Goal: Transaction & Acquisition: Purchase product/service

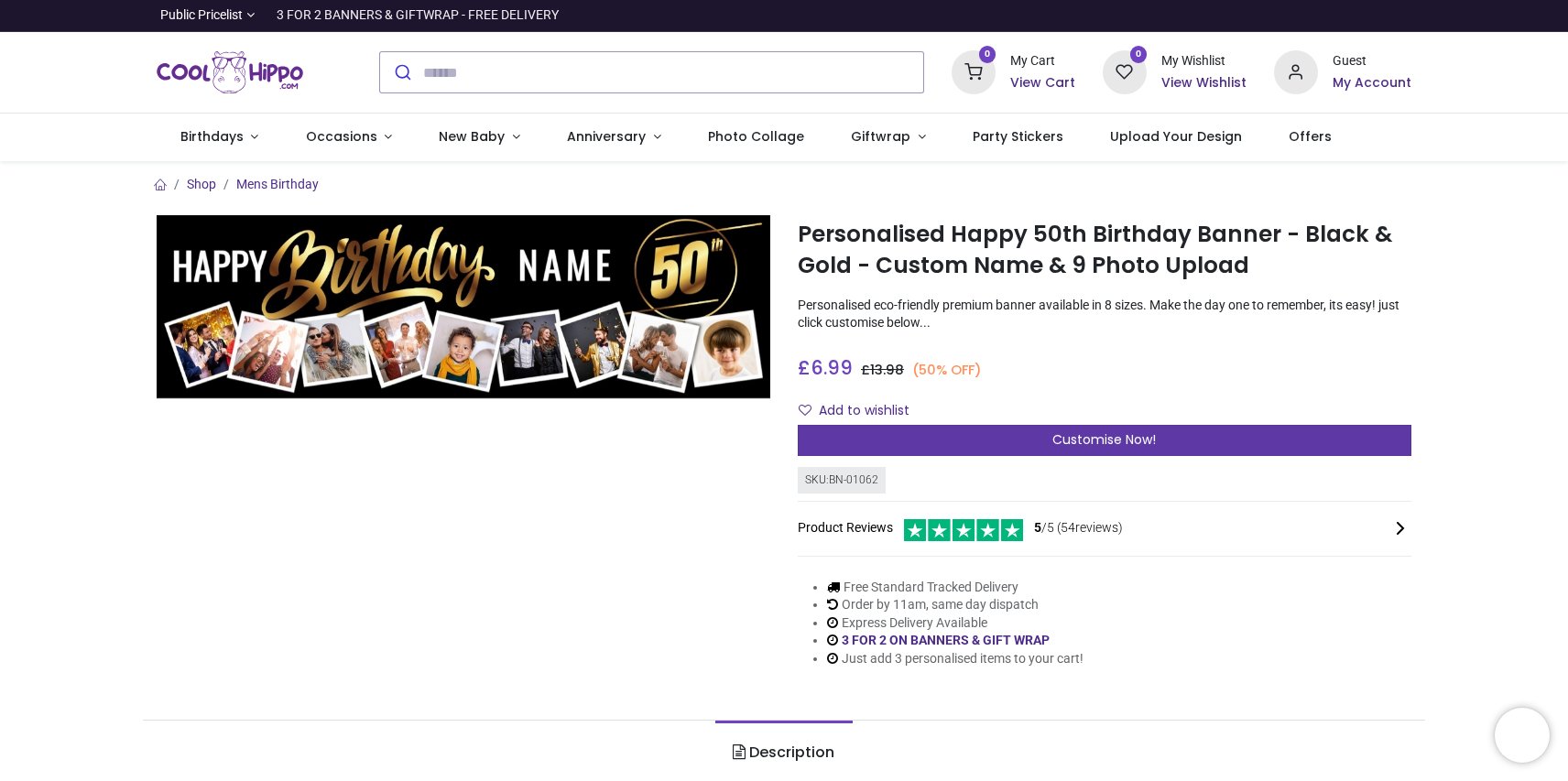
click at [995, 435] on div "Customise Now!" at bounding box center [1104, 440] width 613 height 31
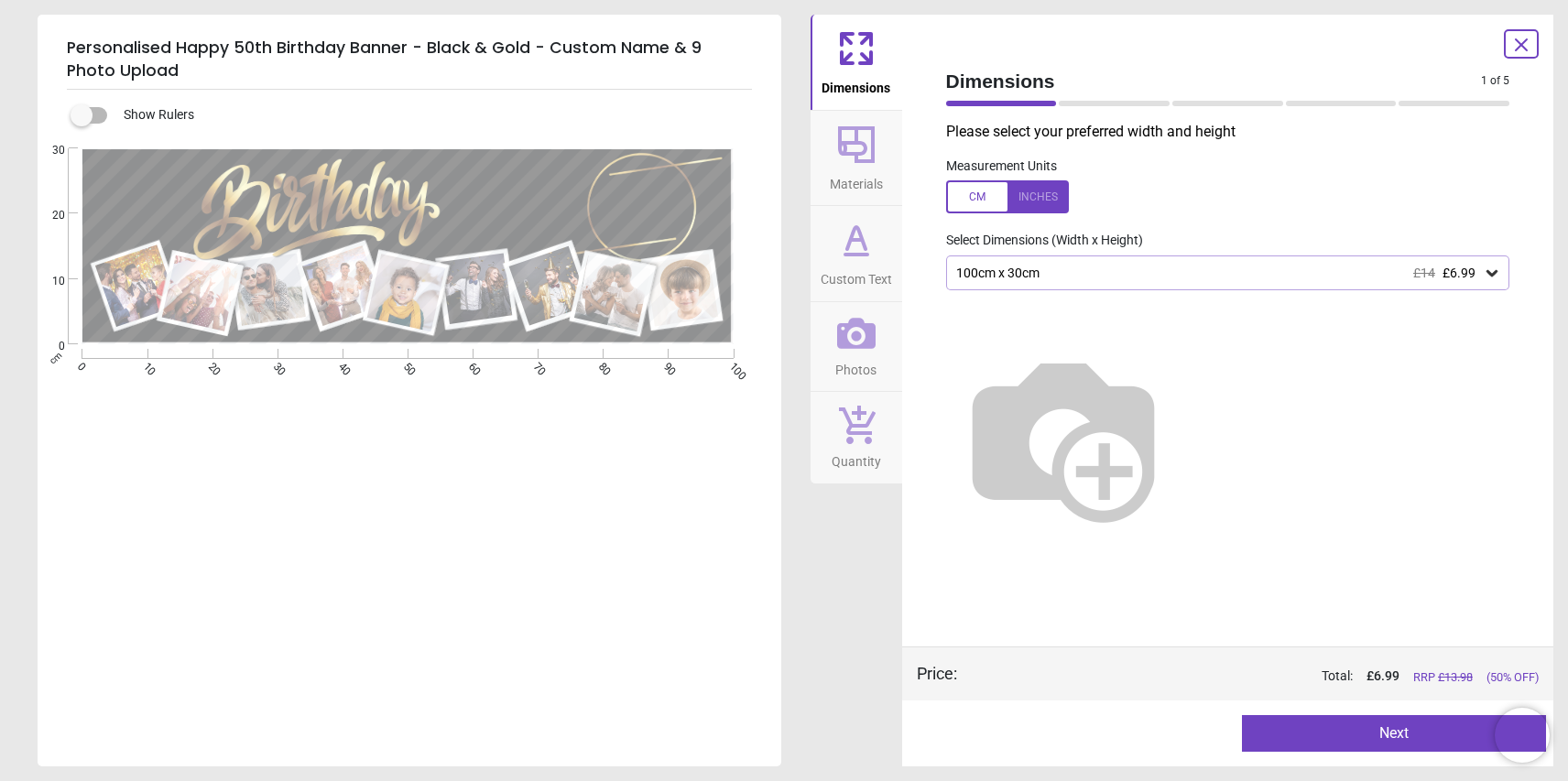
click at [1054, 270] on div "100cm x 30cm £14 £6.99" at bounding box center [1218, 274] width 529 height 15
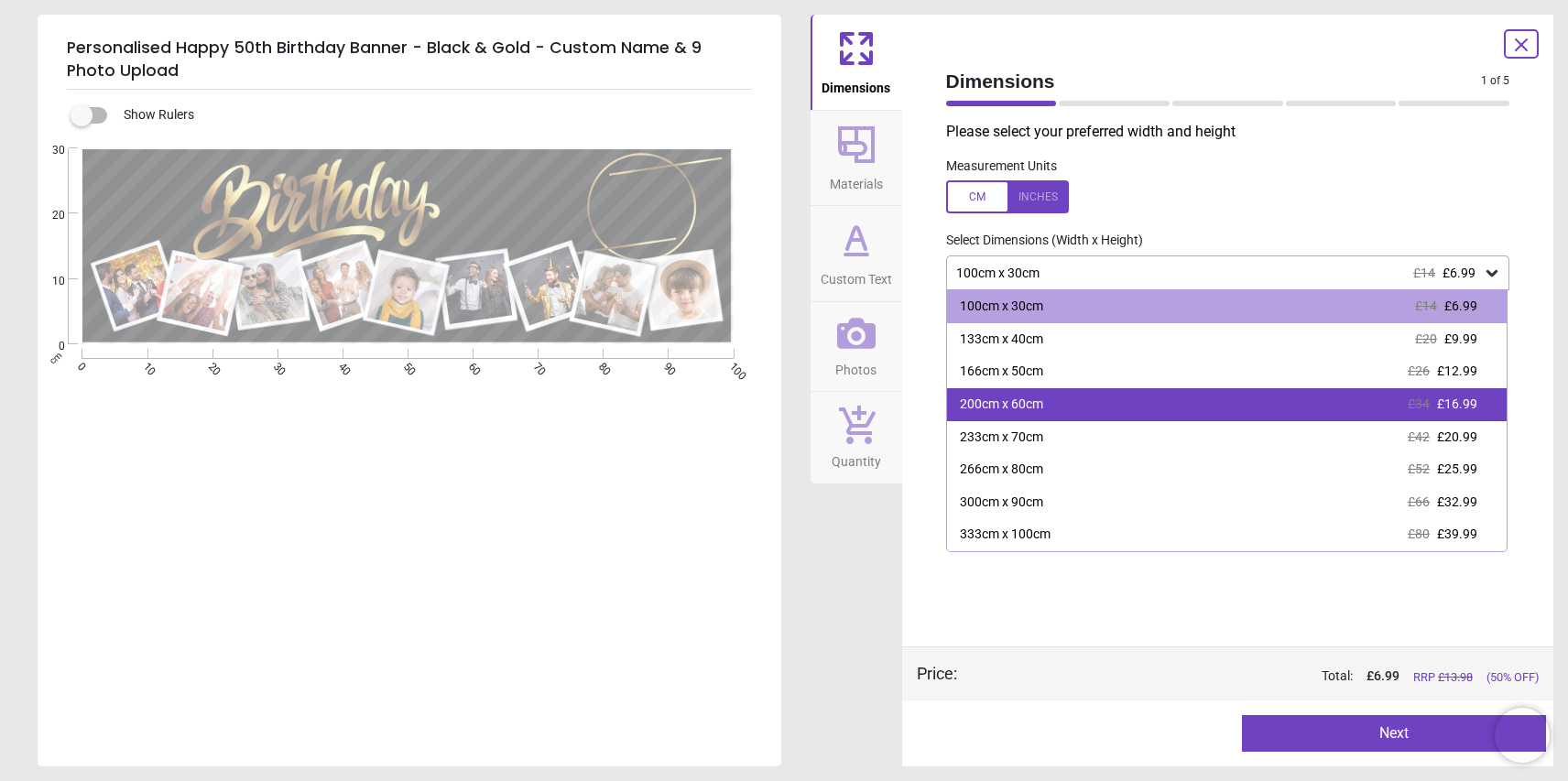
click at [1002, 410] on div "200cm x 60cm" at bounding box center [1001, 404] width 83 height 18
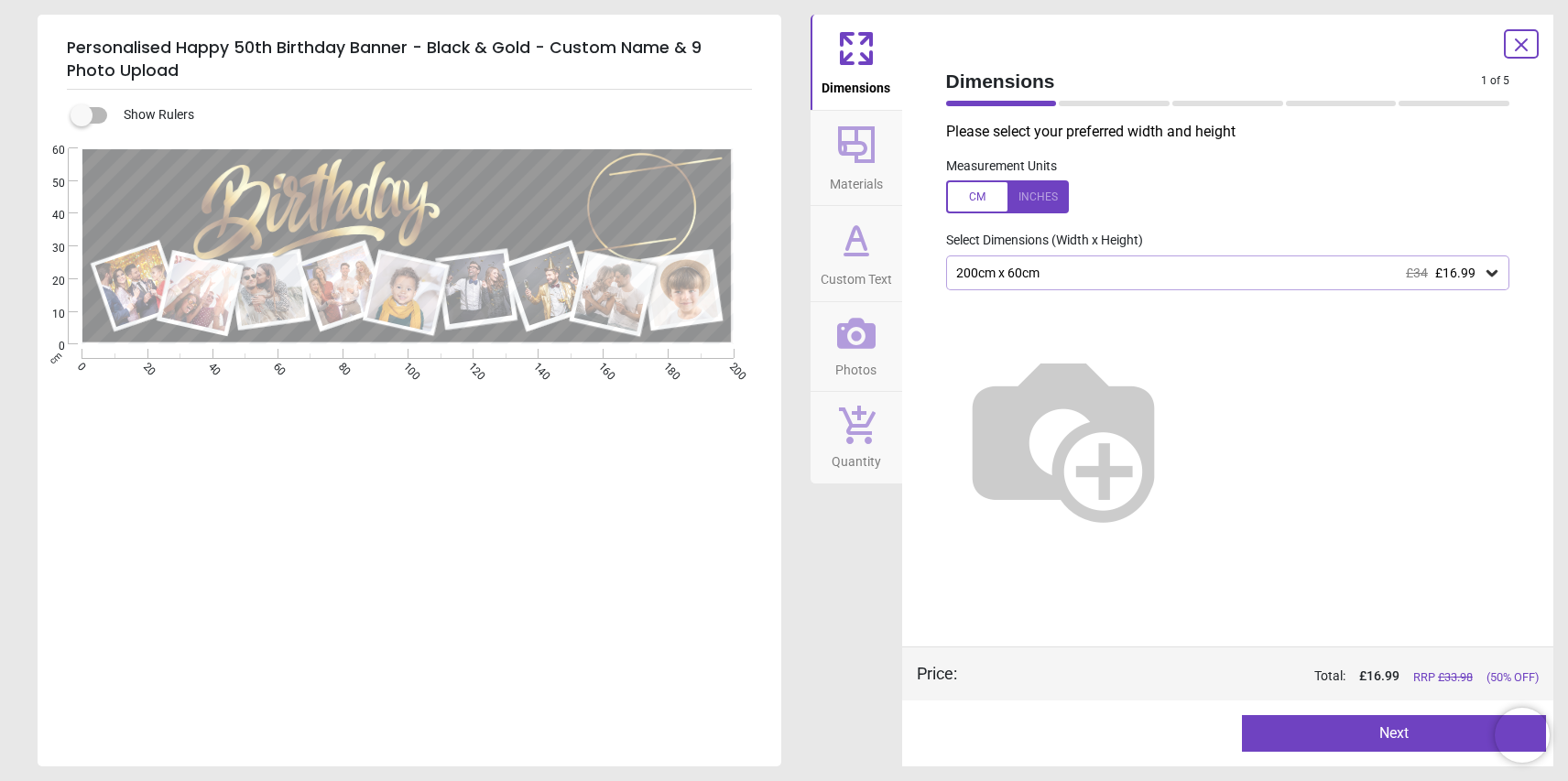
click at [1356, 739] on button "Next" at bounding box center [1393, 734] width 304 height 37
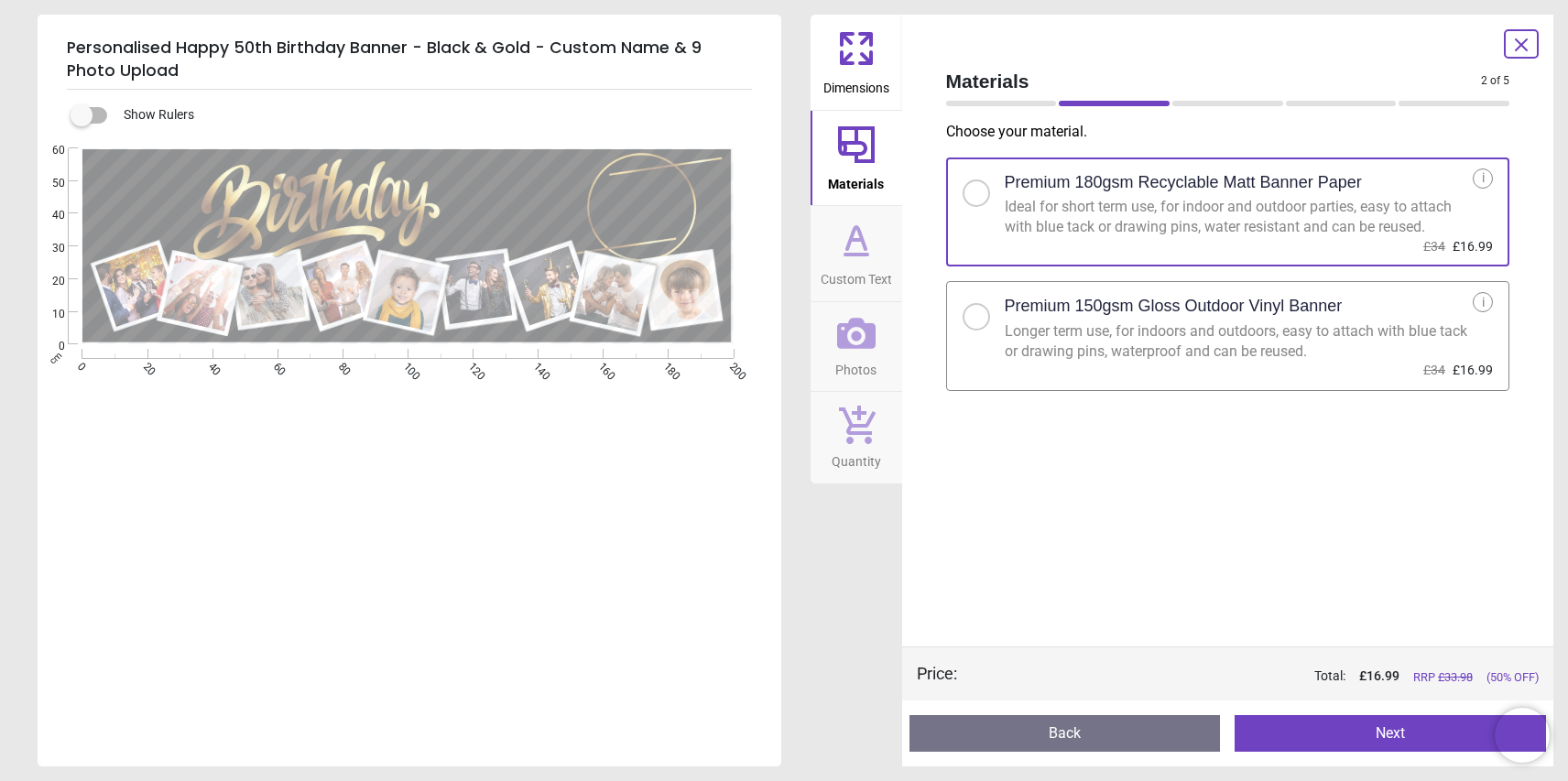
click at [1207, 304] on h2 "Premium 150gsm Gloss Outdoor Vinyl Banner" at bounding box center [1172, 307] width 338 height 23
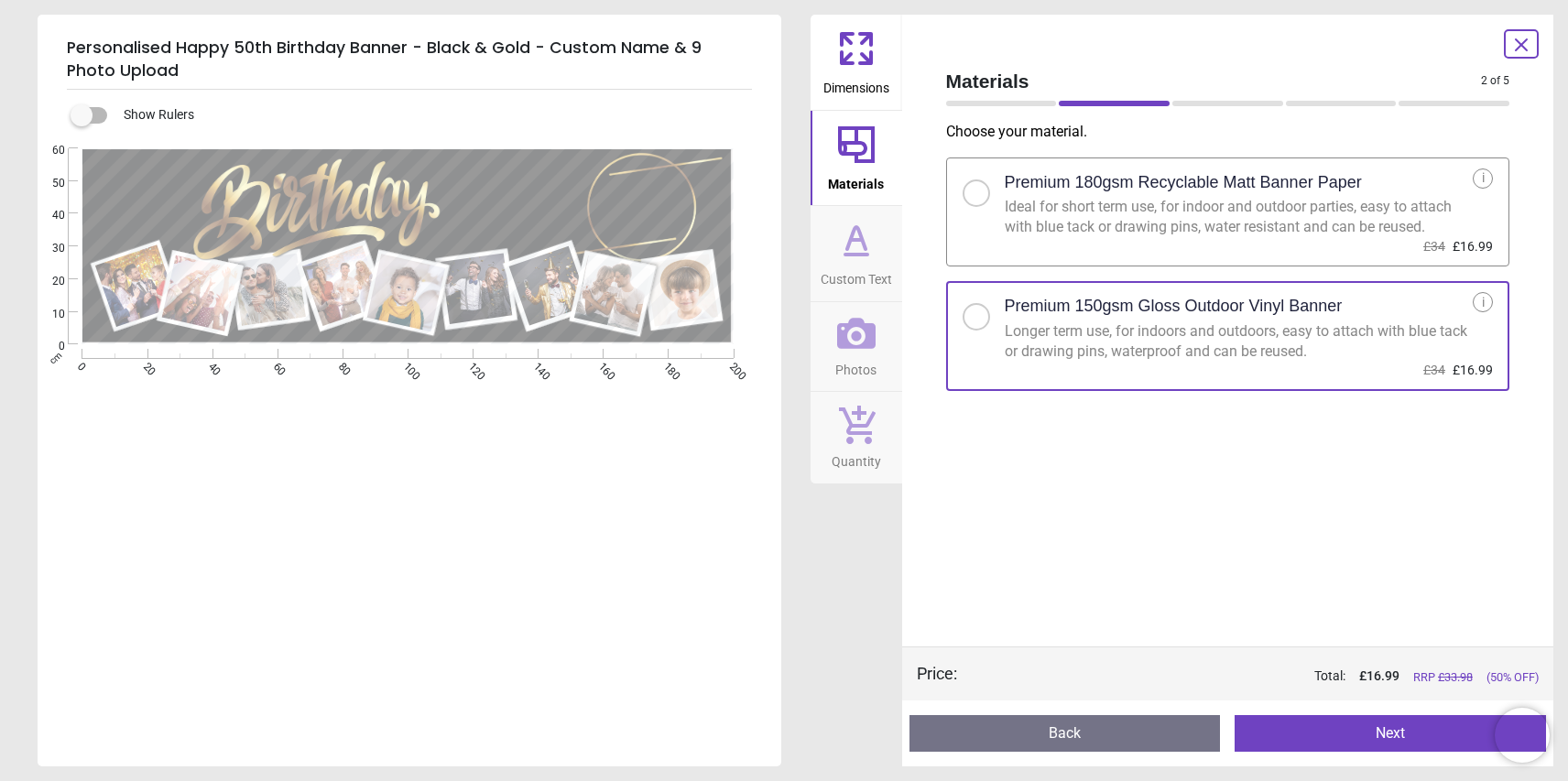
click at [1368, 740] on button "Next" at bounding box center [1389, 734] width 311 height 37
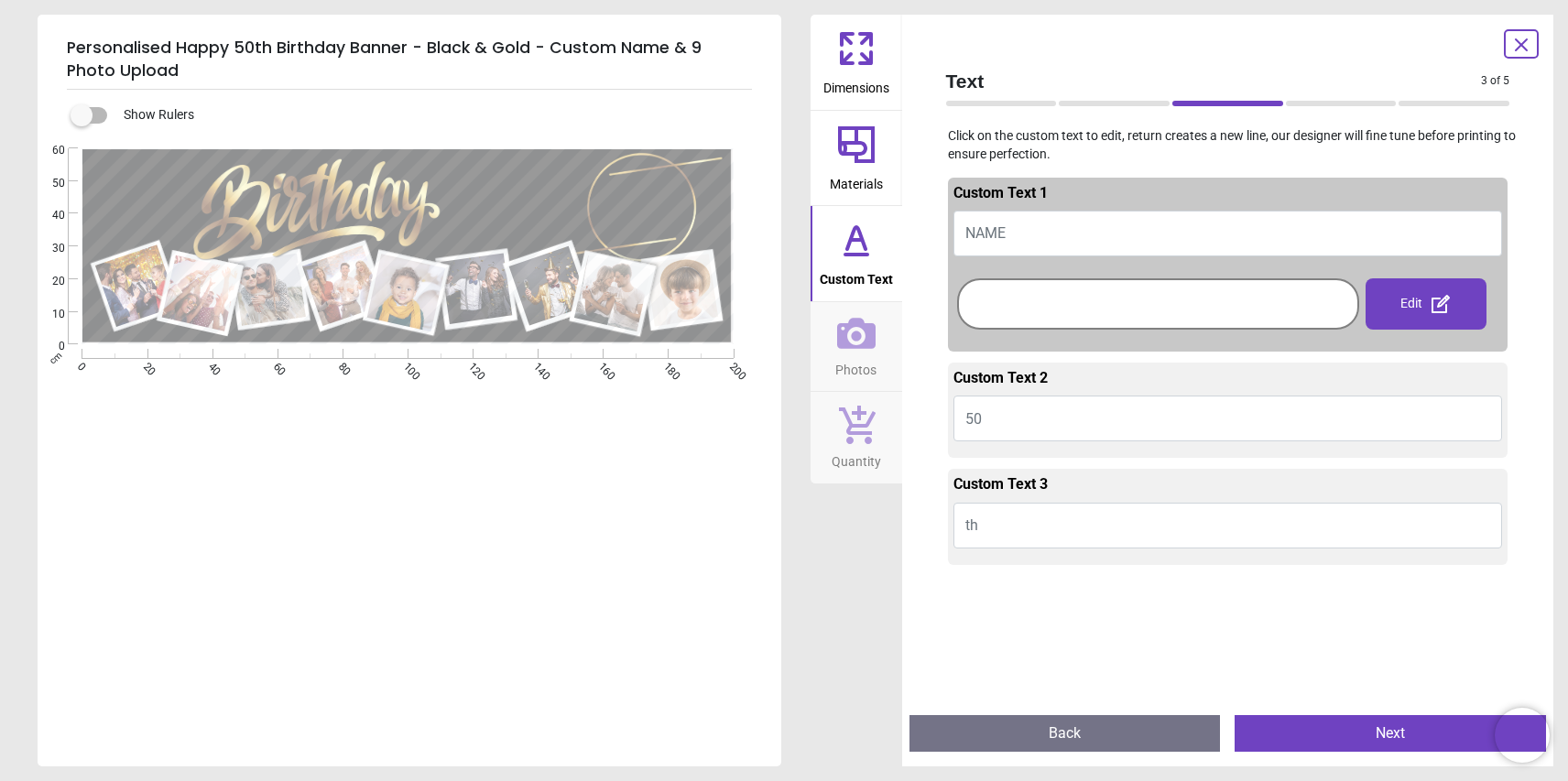
click at [1031, 221] on button "NAME" at bounding box center [1227, 234] width 550 height 45
type textarea "*****"
click at [1347, 733] on button "Next" at bounding box center [1389, 734] width 311 height 37
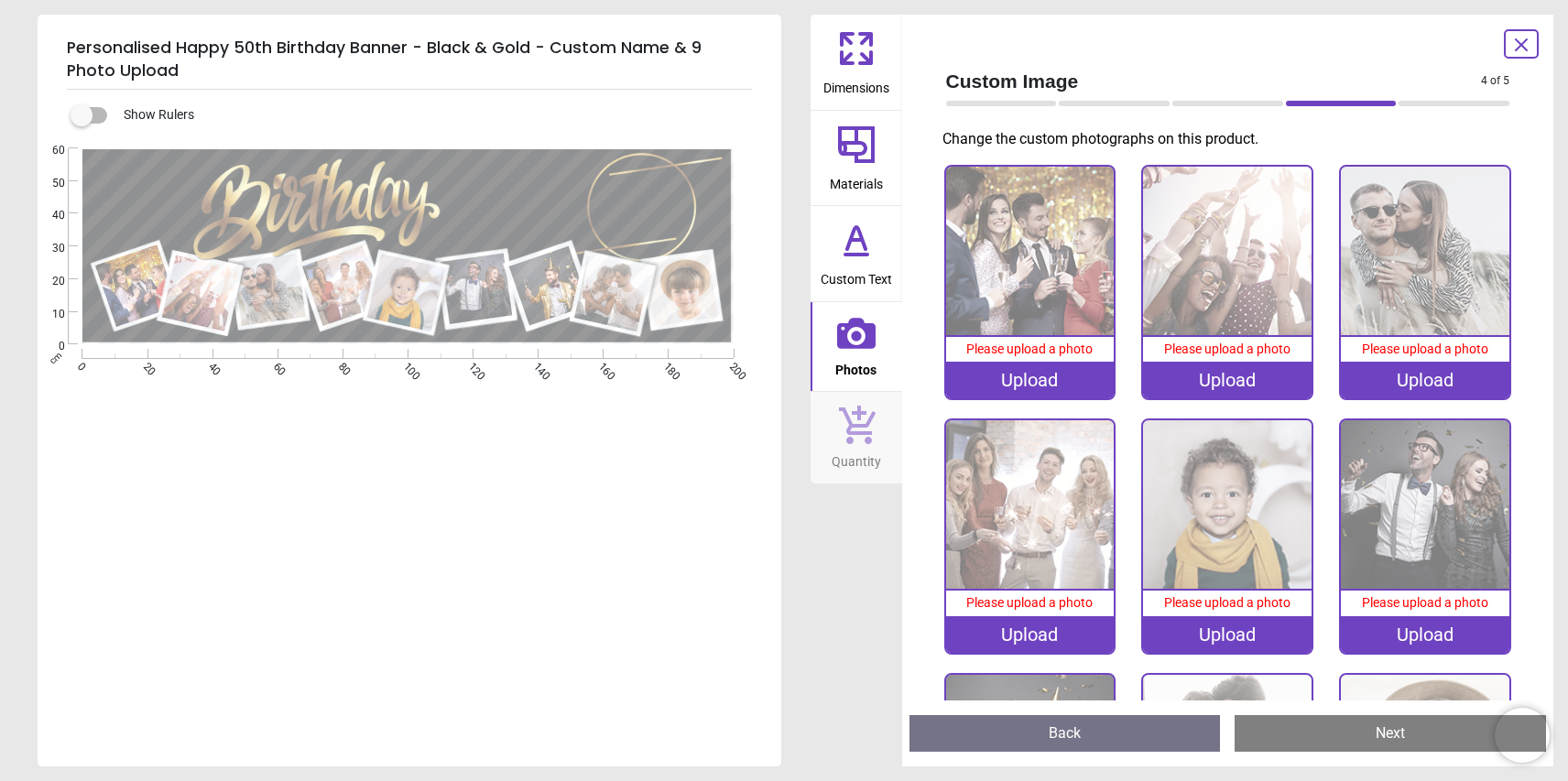
click at [1144, 732] on button "Back" at bounding box center [1065, 734] width 311 height 37
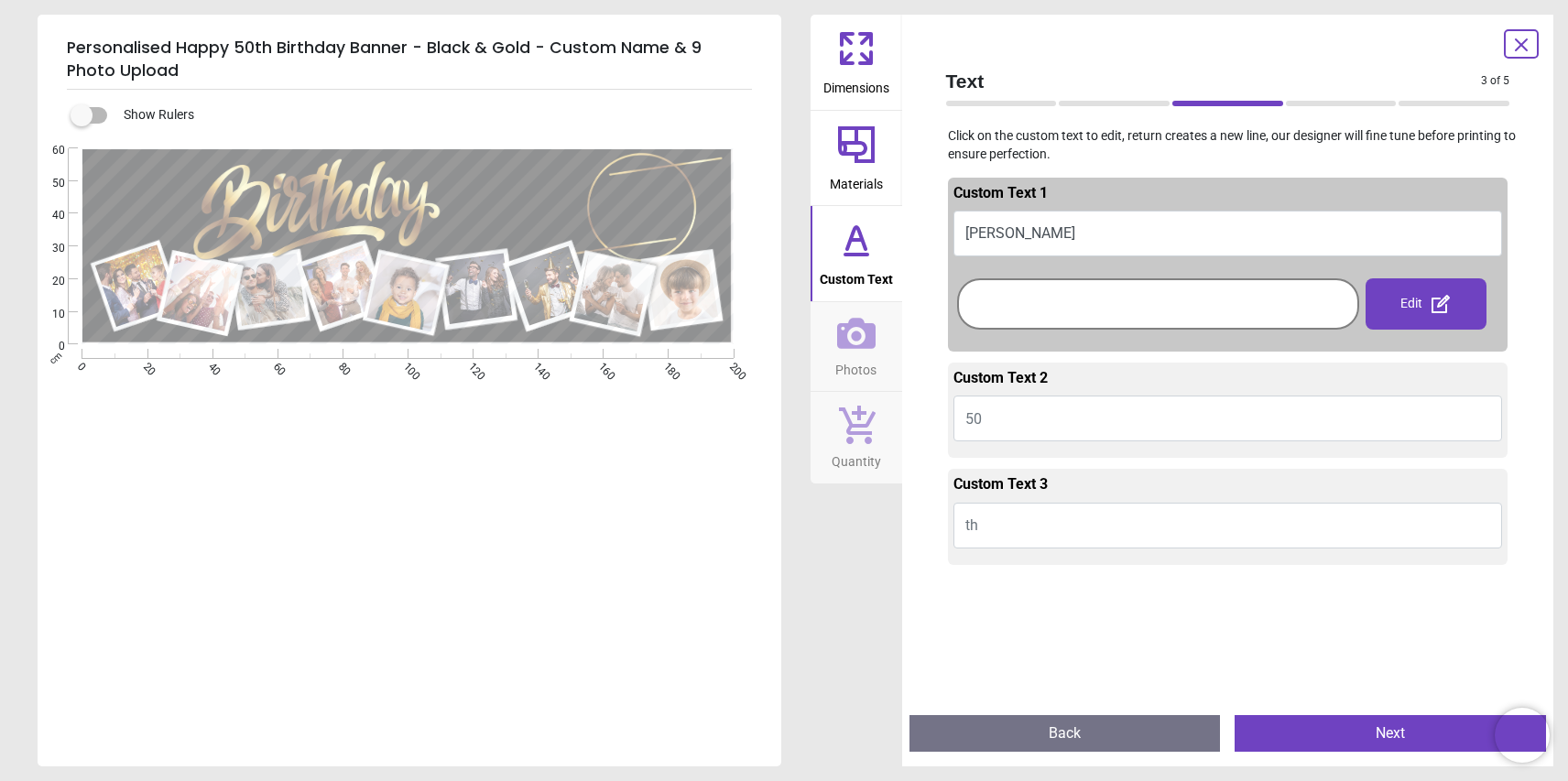
click at [184, 205] on div ".cls-1 { filter: url(#drop-shadow-2); } .cls-1, .cls-2, .cls-3, .cls-4, .cls-5,…" at bounding box center [408, 246] width 740 height 196
click at [997, 741] on button "Back" at bounding box center [1065, 734] width 311 height 37
